Goal: Use online tool/utility

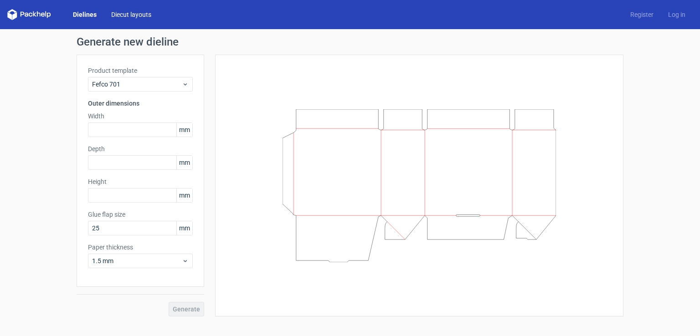
click at [120, 16] on link "Diecut layouts" at bounding box center [131, 14] width 55 height 9
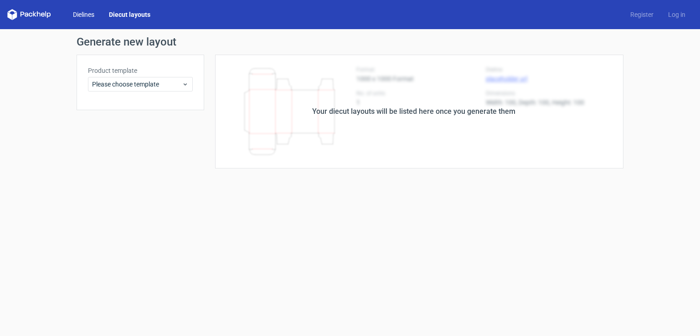
click at [80, 18] on link "Dielines" at bounding box center [84, 14] width 36 height 9
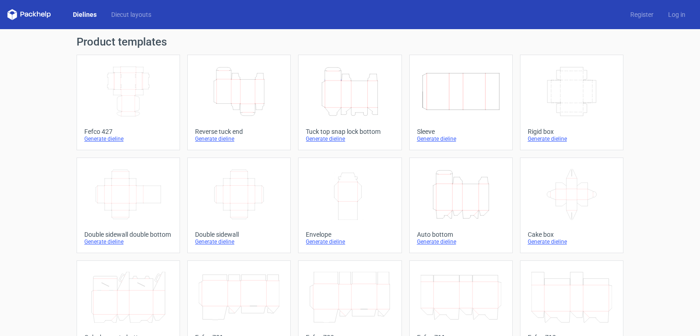
click at [240, 92] on icon "Height Depth Width" at bounding box center [239, 91] width 81 height 51
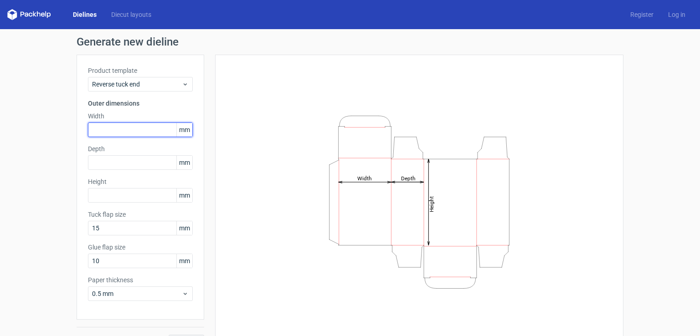
click at [139, 130] on input "text" at bounding box center [140, 130] width 105 height 15
click at [140, 133] on input "text" at bounding box center [140, 130] width 105 height 15
type input "70"
type input "4"
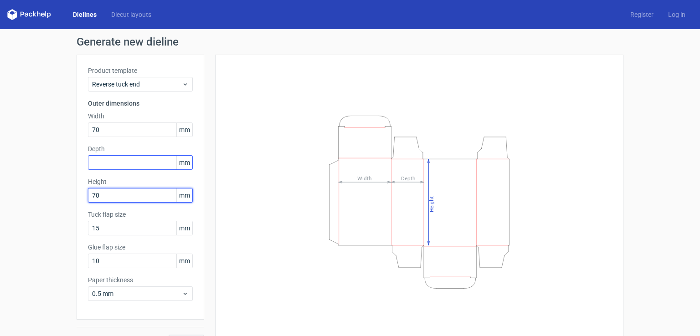
type input "70"
click at [128, 164] on input "text" at bounding box center [140, 162] width 105 height 15
type input "12"
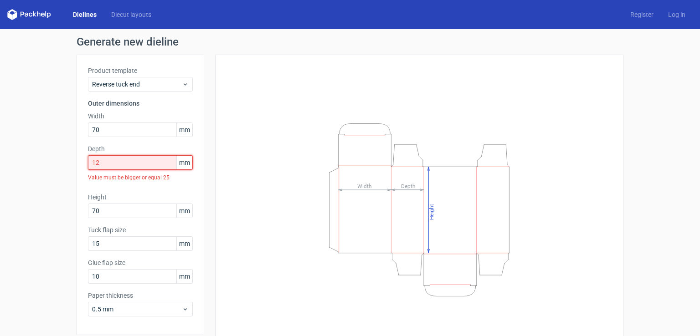
click at [128, 161] on input "12" at bounding box center [140, 162] width 105 height 15
click at [193, 190] on div "Product template Reverse tuck end Outer dimensions Width 70 mm Depth 12 mm Valu…" at bounding box center [141, 195] width 128 height 281
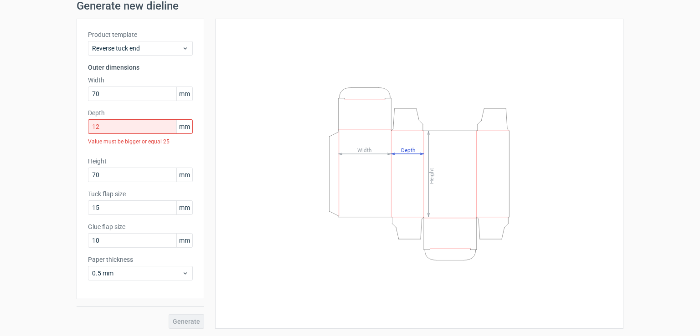
click at [405, 154] on icon "Height Depth Width" at bounding box center [418, 174] width 273 height 182
drag, startPoint x: 156, startPoint y: 205, endPoint x: 58, endPoint y: 219, distance: 98.9
click at [58, 219] on div "Generate new dieline Product template Reverse tuck end Outer dimensions Width 7…" at bounding box center [350, 164] width 700 height 343
click at [111, 245] on input "10" at bounding box center [140, 240] width 105 height 15
type input "1"
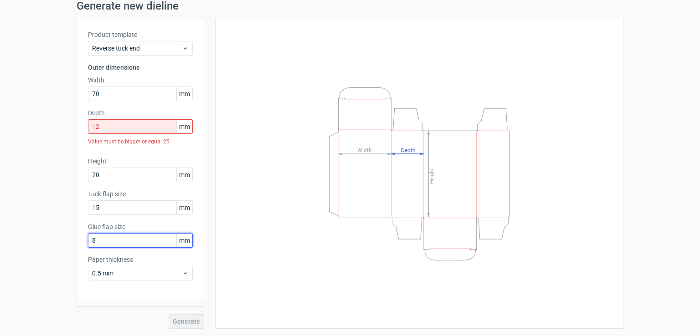
type input "8"
click at [126, 299] on div "Generate" at bounding box center [141, 314] width 128 height 30
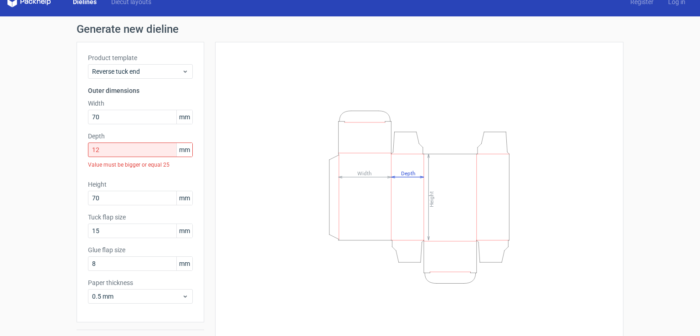
scroll to position [0, 0]
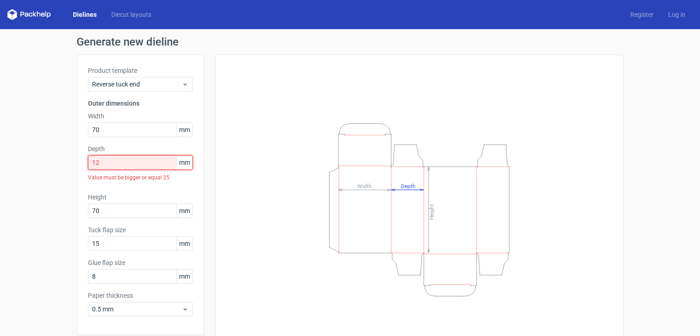
click at [151, 165] on input "12" at bounding box center [140, 162] width 105 height 15
click at [55, 180] on div "Generate new dieline Product template Reverse tuck end Outer dimensions Width 7…" at bounding box center [350, 200] width 700 height 343
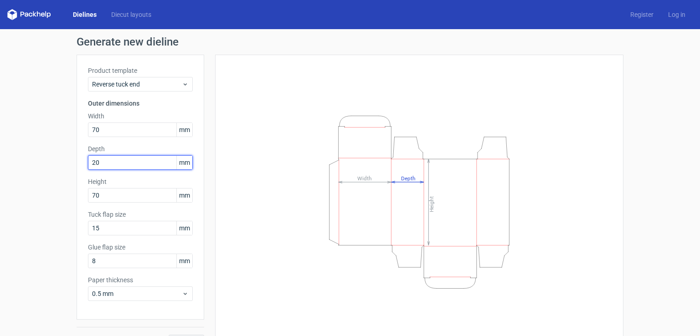
type input "20"
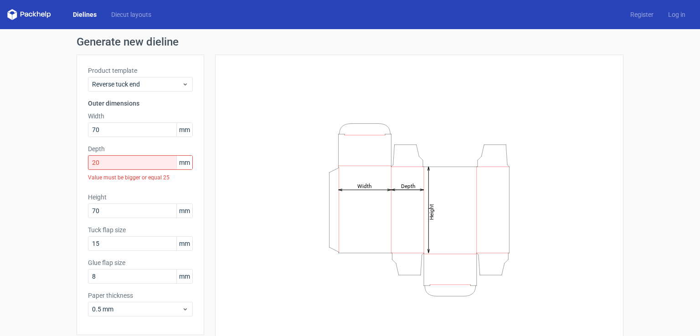
click at [43, 183] on div "Generate new dieline Product template Reverse tuck end Outer dimensions Width 7…" at bounding box center [350, 200] width 700 height 343
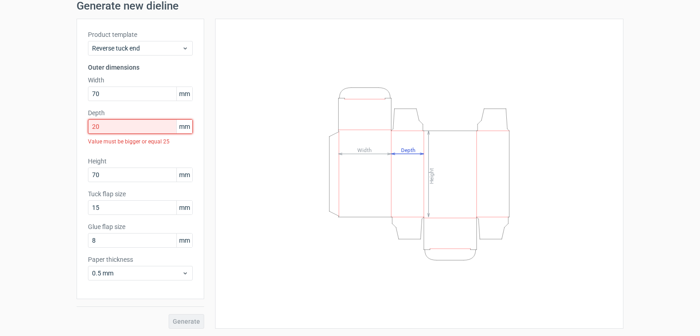
drag, startPoint x: 144, startPoint y: 127, endPoint x: 91, endPoint y: 132, distance: 53.1
click at [91, 132] on input "20" at bounding box center [140, 126] width 105 height 15
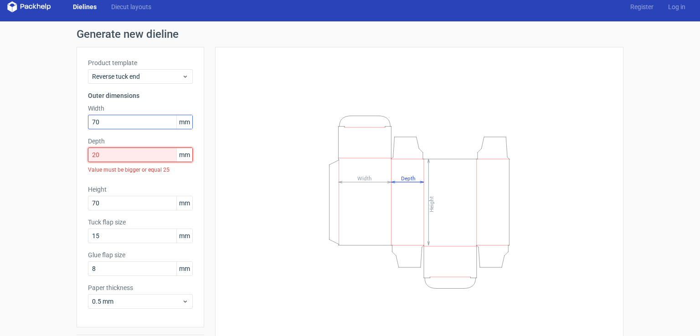
scroll to position [0, 0]
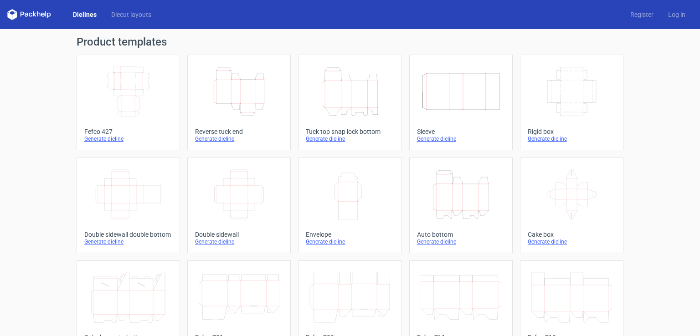
click at [226, 140] on div "Generate dieline" at bounding box center [239, 138] width 88 height 7
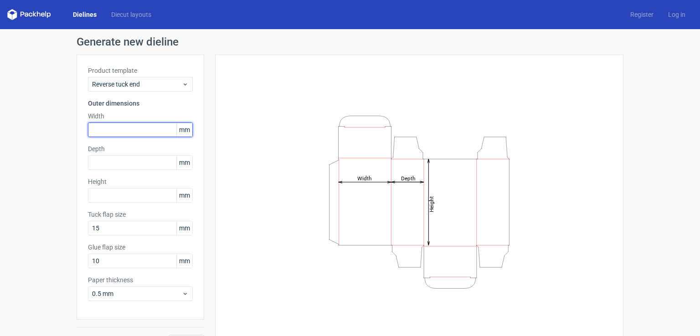
click at [143, 124] on input "text" at bounding box center [140, 130] width 105 height 15
type input "70"
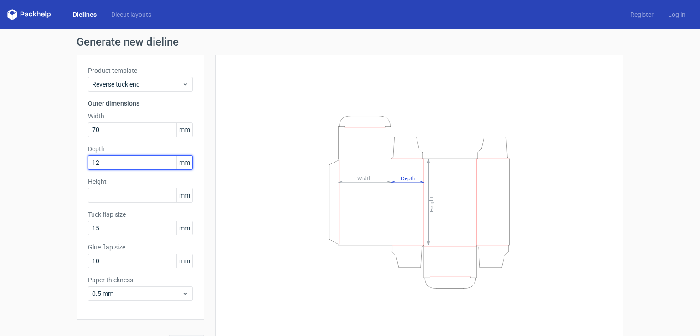
type input "12"
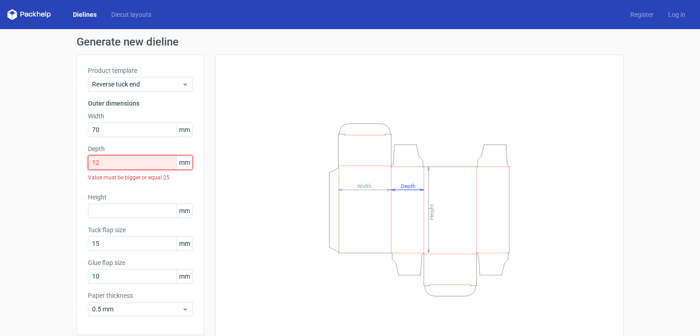
drag, startPoint x: 135, startPoint y: 161, endPoint x: 78, endPoint y: 167, distance: 56.8
click at [78, 167] on div "Product template Reverse tuck end Outer dimensions Width 70 mm Depth 12 mm Valu…" at bounding box center [141, 195] width 128 height 281
click at [139, 11] on link "Diecut layouts" at bounding box center [131, 14] width 55 height 9
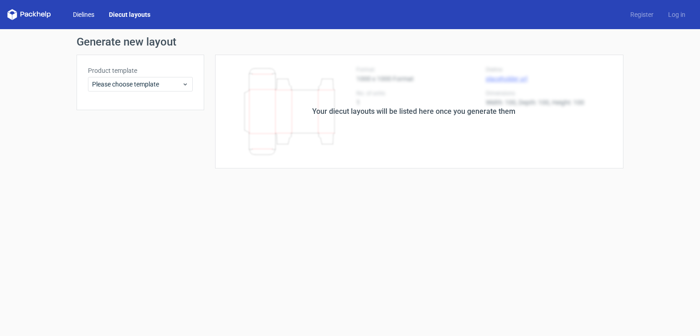
drag, startPoint x: 92, startPoint y: 15, endPoint x: 101, endPoint y: 22, distance: 11.7
click at [91, 15] on link "Dielines" at bounding box center [84, 14] width 36 height 9
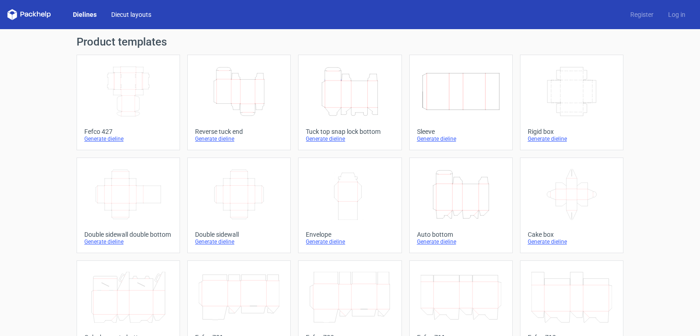
click at [142, 16] on link "Diecut layouts" at bounding box center [131, 14] width 55 height 9
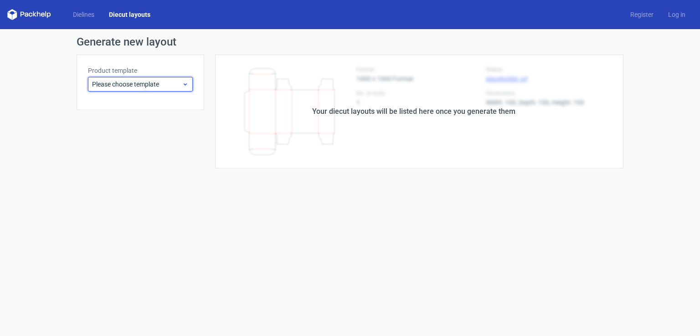
click at [168, 89] on div "Please choose template" at bounding box center [140, 84] width 105 height 15
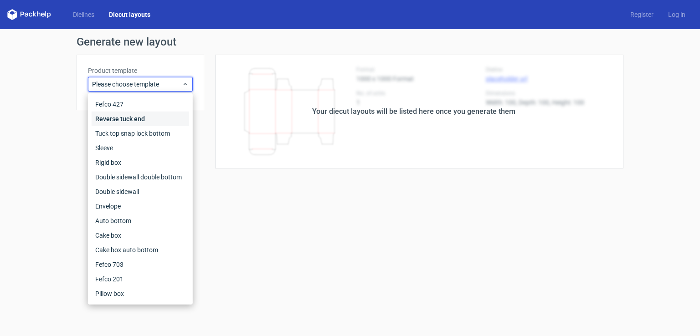
click at [157, 115] on div "Reverse tuck end" at bounding box center [141, 119] width 98 height 15
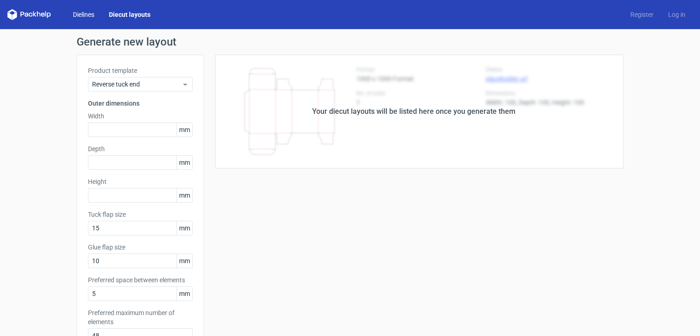
click at [92, 16] on link "Dielines" at bounding box center [84, 14] width 36 height 9
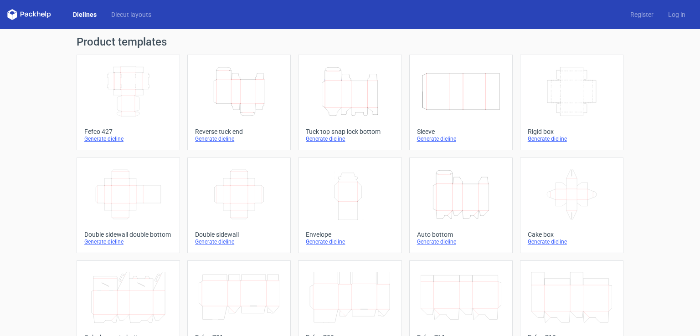
click at [233, 113] on icon "Height Depth Width" at bounding box center [239, 91] width 81 height 51
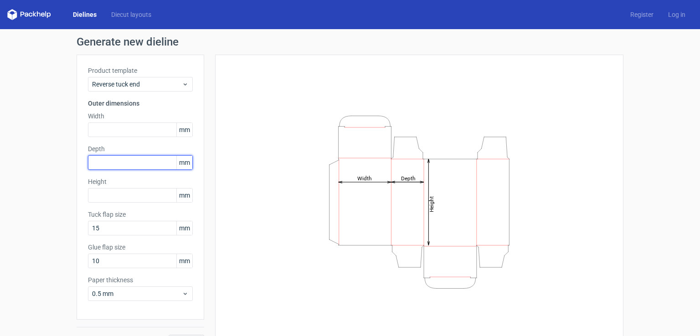
click at [158, 164] on input "text" at bounding box center [140, 162] width 105 height 15
